Goal: Navigation & Orientation: Find specific page/section

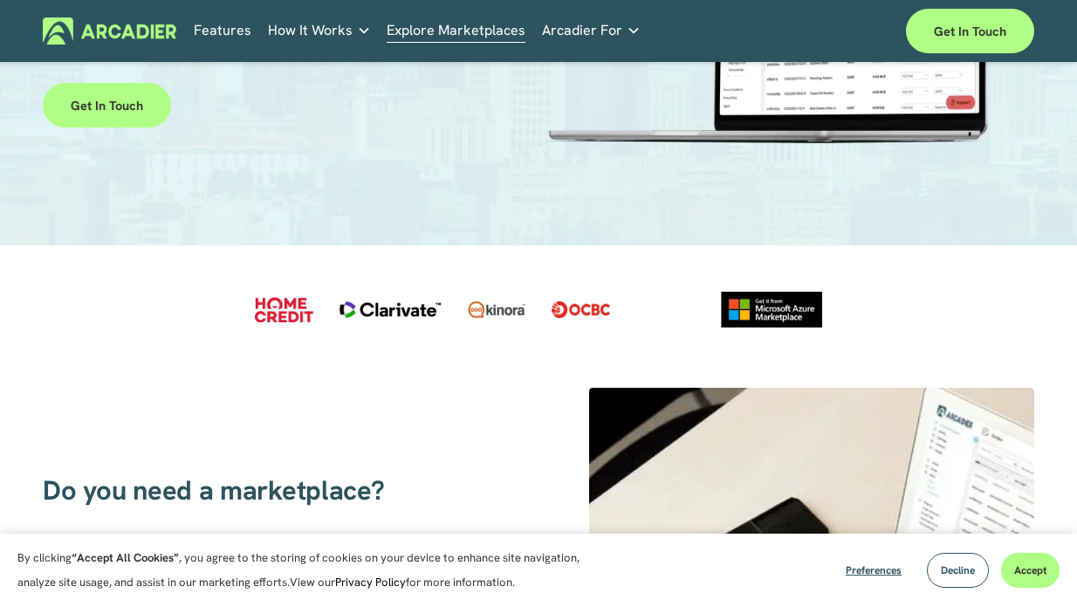
scroll to position [262, 0]
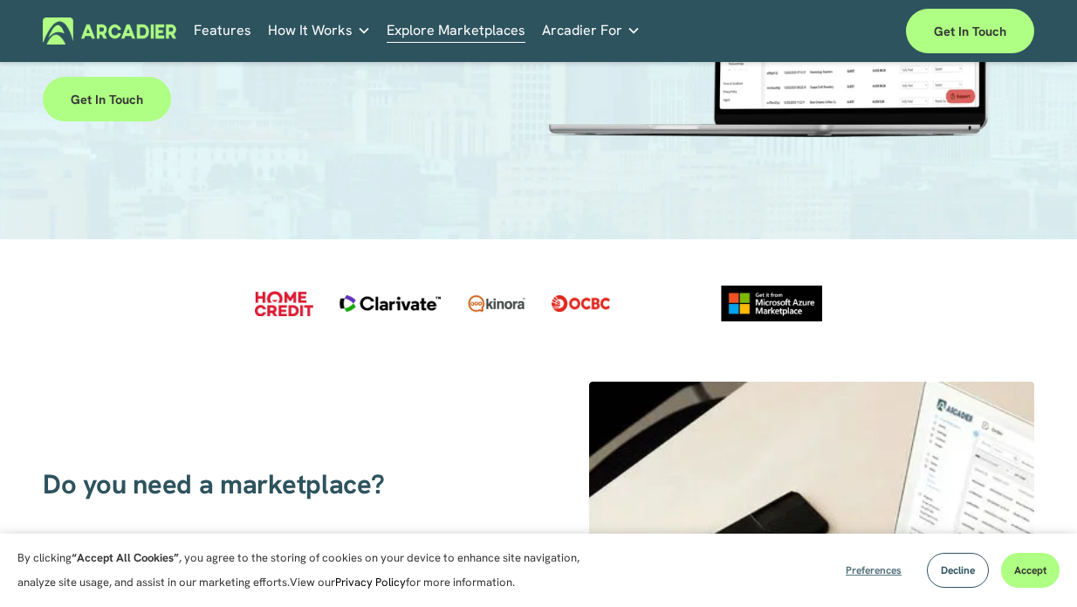
click at [870, 567] on span "Preferences" at bounding box center [874, 570] width 56 height 14
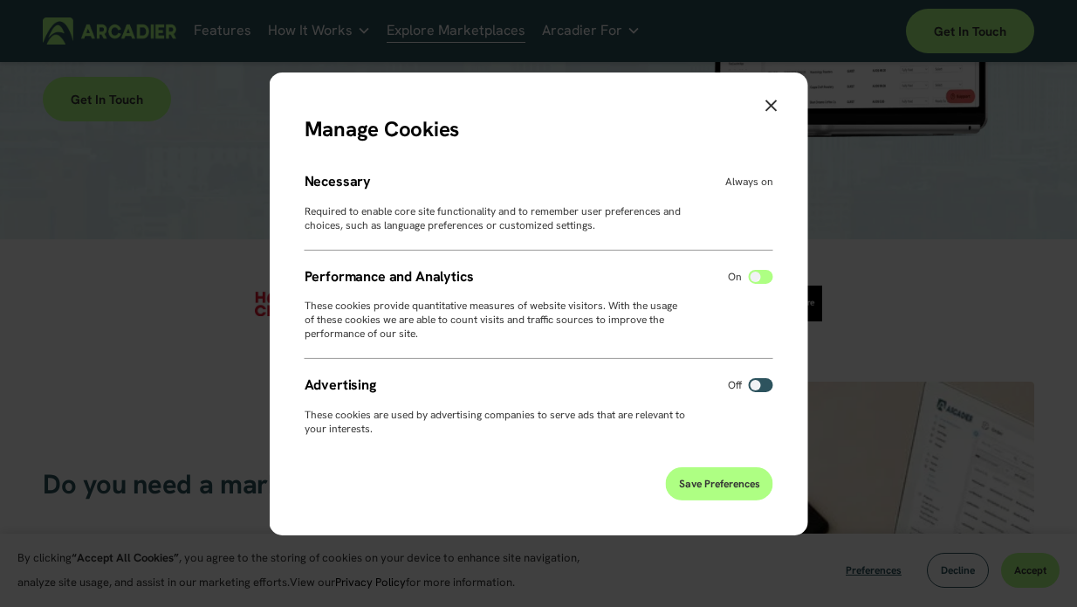
click at [762, 388] on label at bounding box center [761, 385] width 24 height 14
drag, startPoint x: 746, startPoint y: 445, endPoint x: 739, endPoint y: 471, distance: 26.3
click at [745, 450] on div "Manage Cookies Necessary Always on Required to enable core site functionality a…" at bounding box center [539, 303] width 539 height 463
click at [735, 479] on span "Save Preferences" at bounding box center [719, 484] width 81 height 14
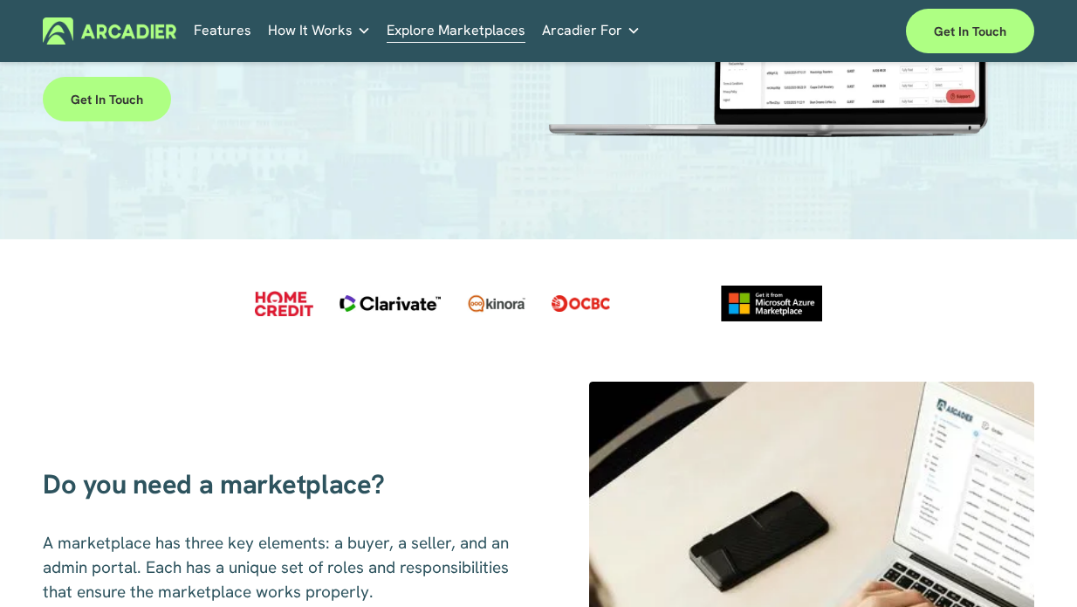
click at [224, 36] on link "Features" at bounding box center [223, 30] width 58 height 27
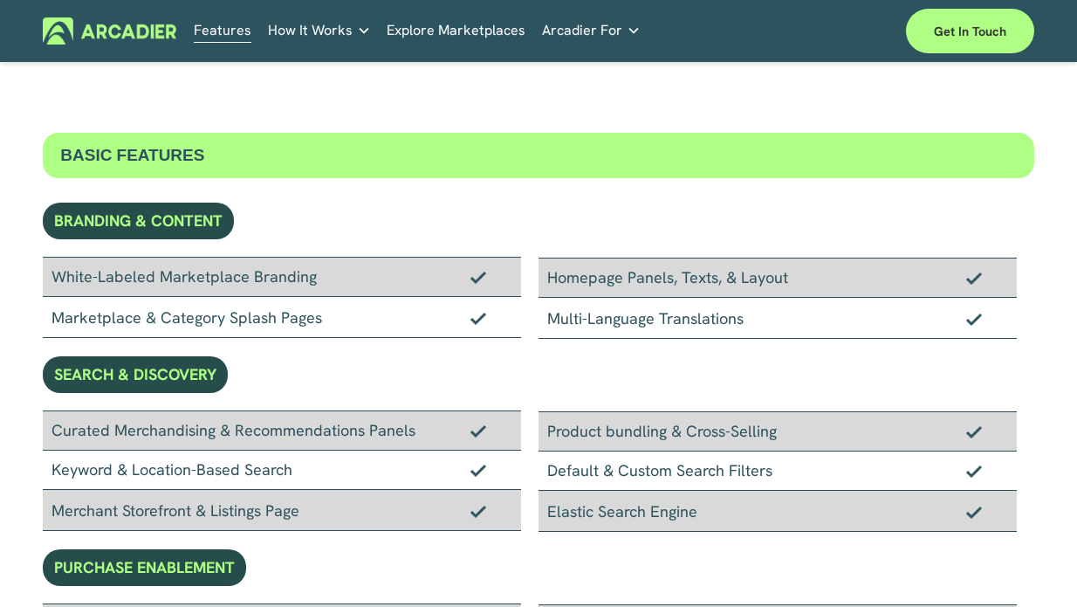
click at [464, 45] on div "Features How It Works Why Arcadier" at bounding box center [538, 31] width 991 height 45
click at [464, 35] on link "Explore Marketplaces" at bounding box center [456, 30] width 139 height 27
